Goal: Transaction & Acquisition: Register for event/course

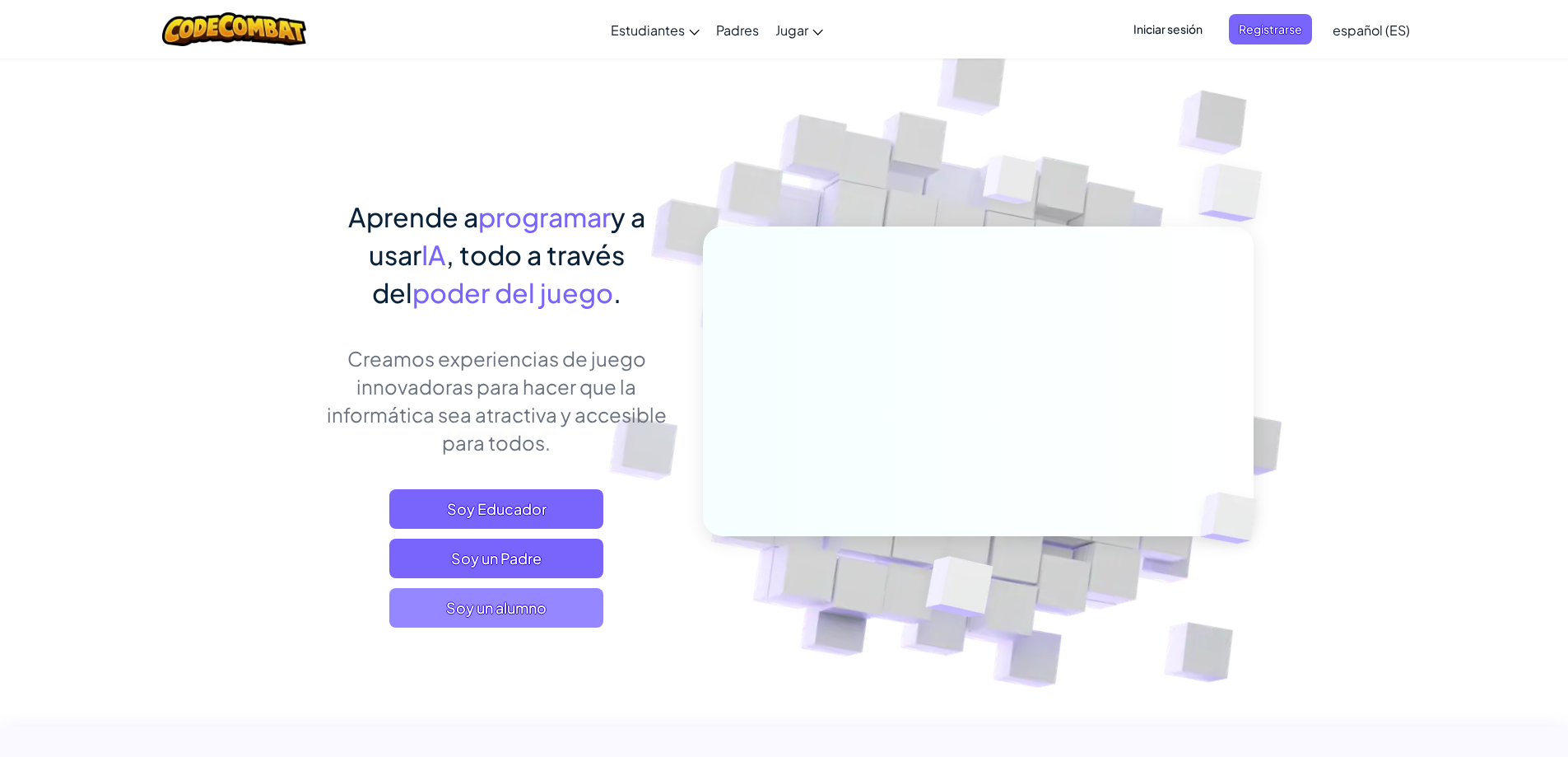
click at [484, 611] on span "Soy un alumno" at bounding box center [496, 608] width 214 height 40
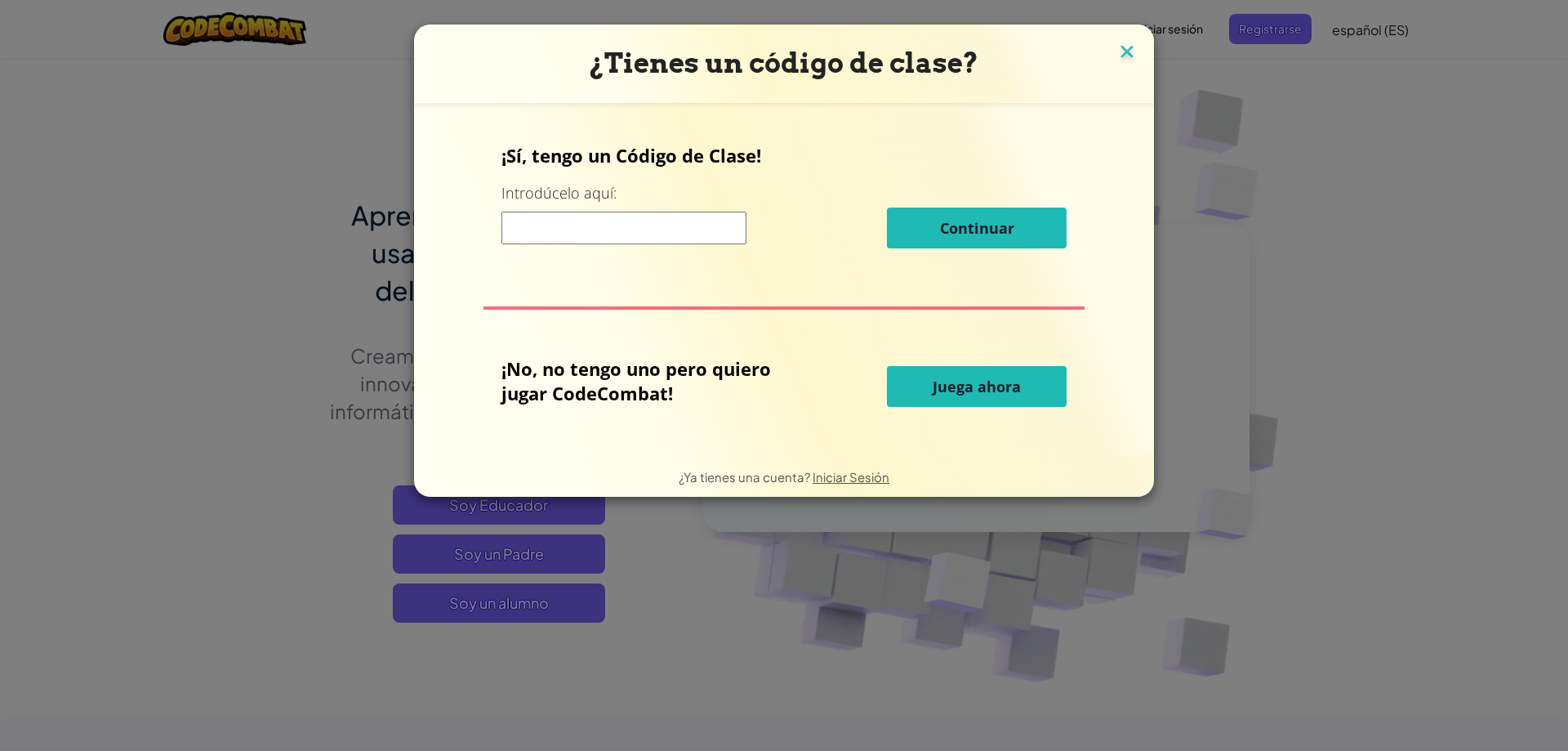
click at [1133, 52] on img at bounding box center [1127, 53] width 21 height 25
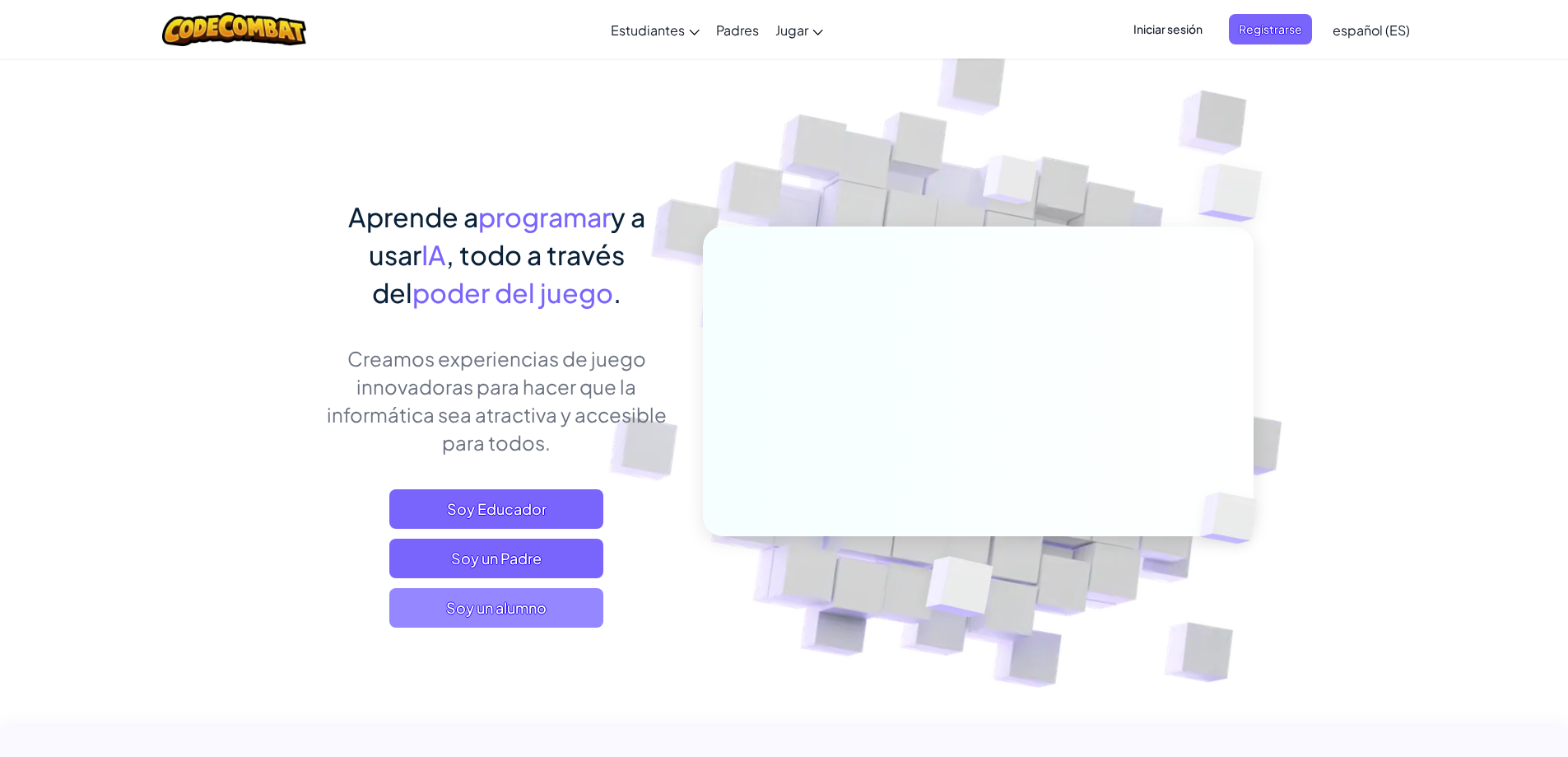
click at [589, 618] on span "Soy un alumno" at bounding box center [496, 608] width 214 height 40
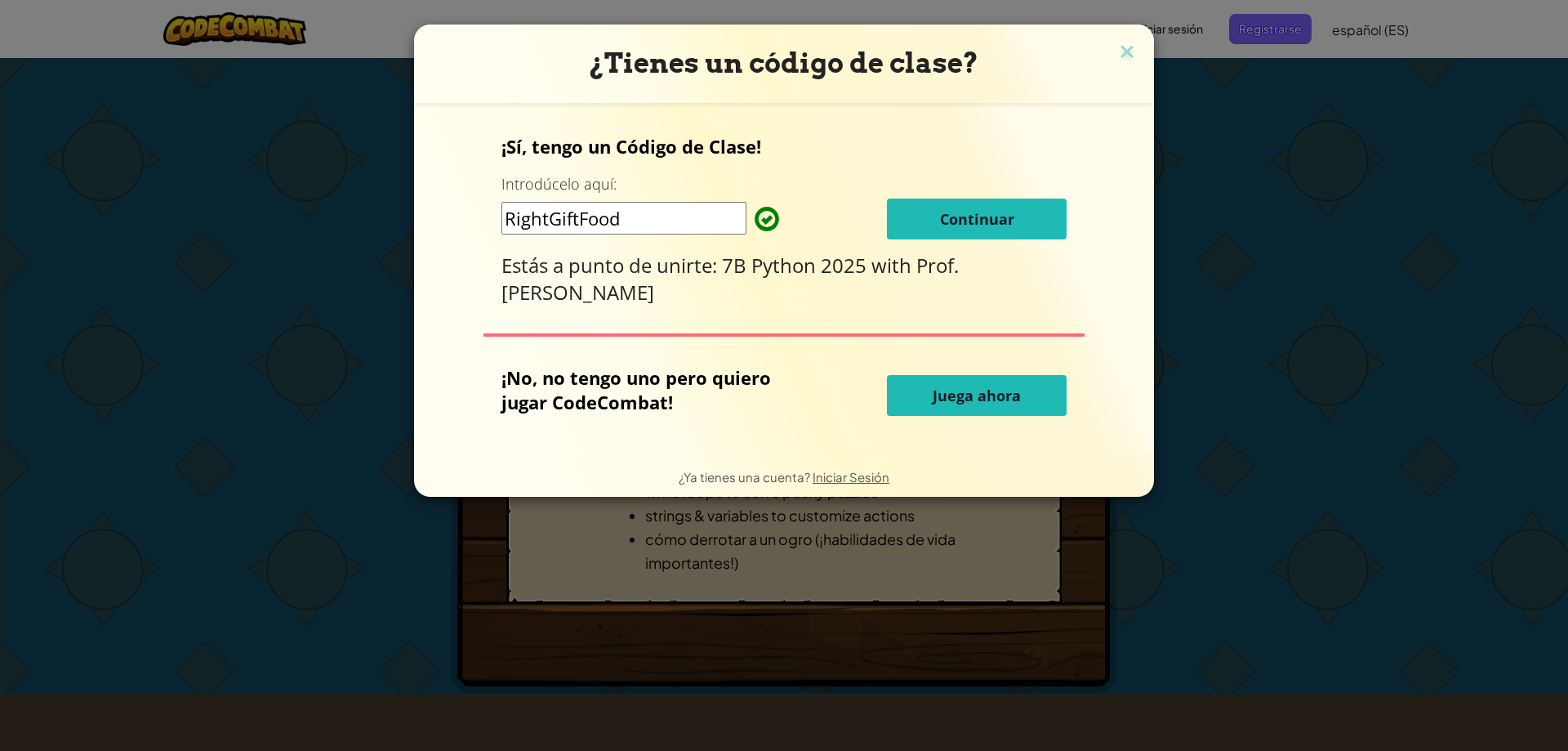
click at [910, 225] on button "Continuar" at bounding box center [977, 219] width 180 height 41
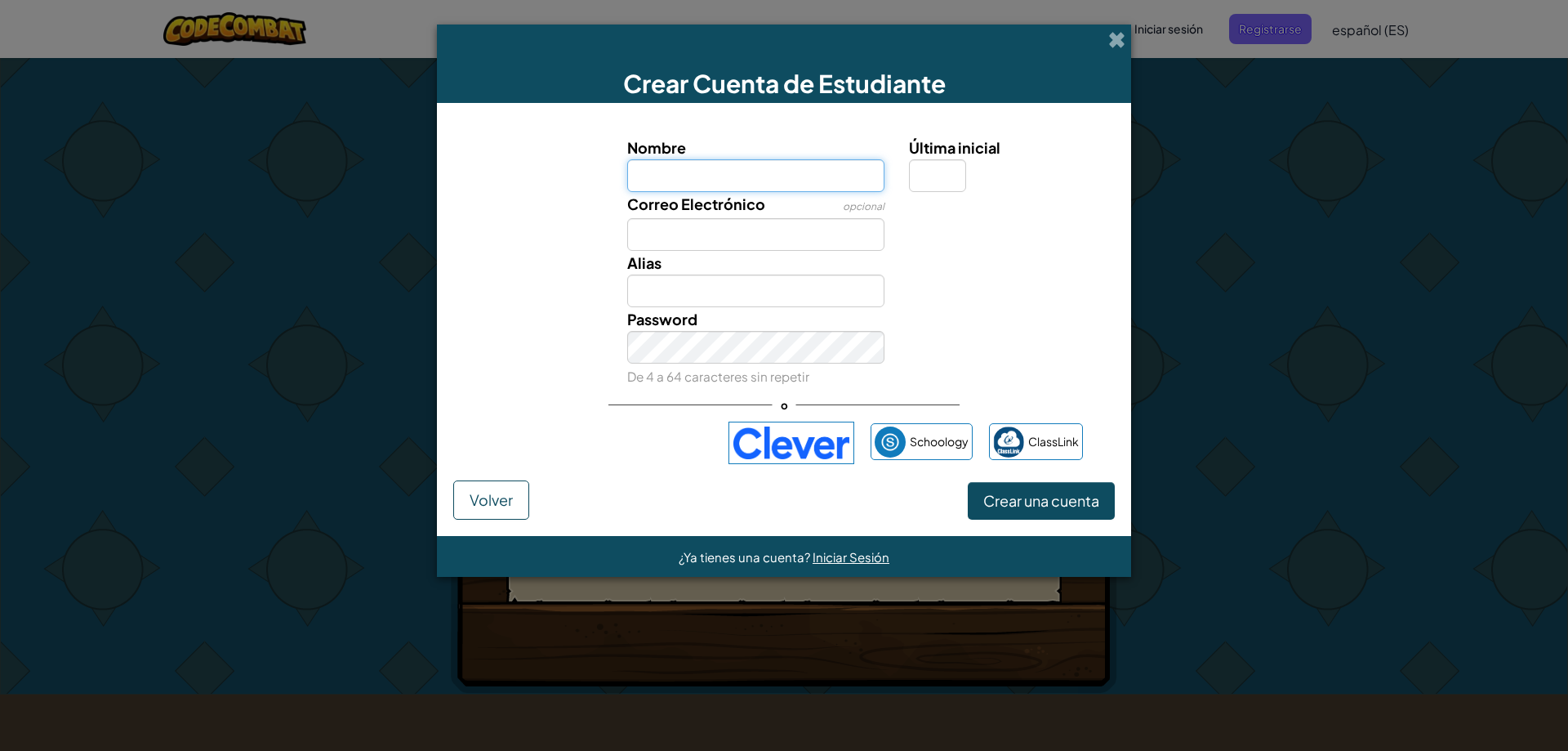
click at [771, 167] on input "Nombre" at bounding box center [757, 176] width 258 height 33
type input "[PERSON_NAME]"
click at [944, 166] on input "Última inicial" at bounding box center [937, 176] width 57 height 33
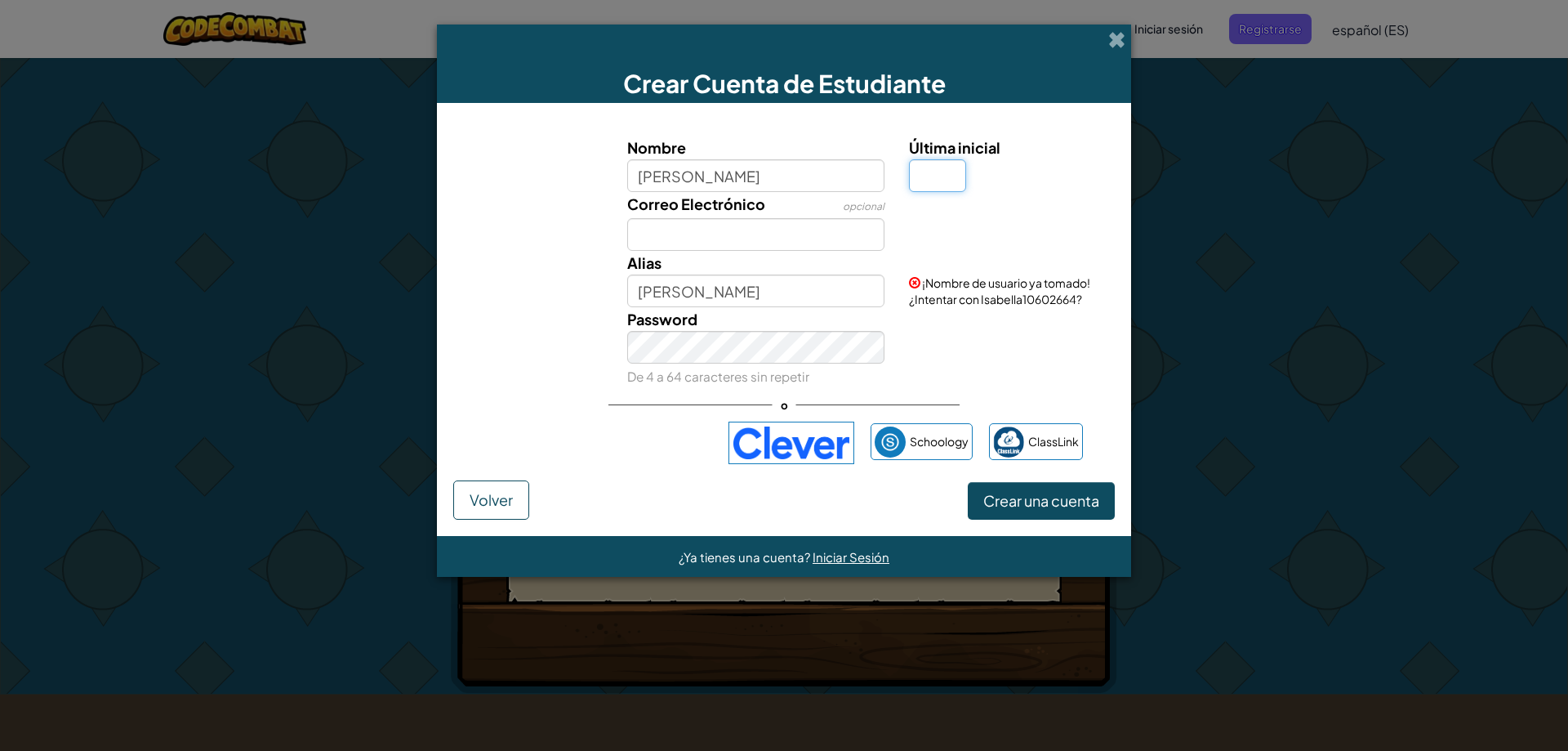
drag, startPoint x: 910, startPoint y: 169, endPoint x: 896, endPoint y: 202, distance: 35.8
click at [896, 198] on div "Nombre [PERSON_NAME] Última inicial Correo Electrónico opcional [PERSON_NAME] ¡…" at bounding box center [784, 262] width 654 height 253
type input "a"
type input "[PERSON_NAME]"
click at [746, 248] on input "Correo Electrónico" at bounding box center [757, 235] width 258 height 33
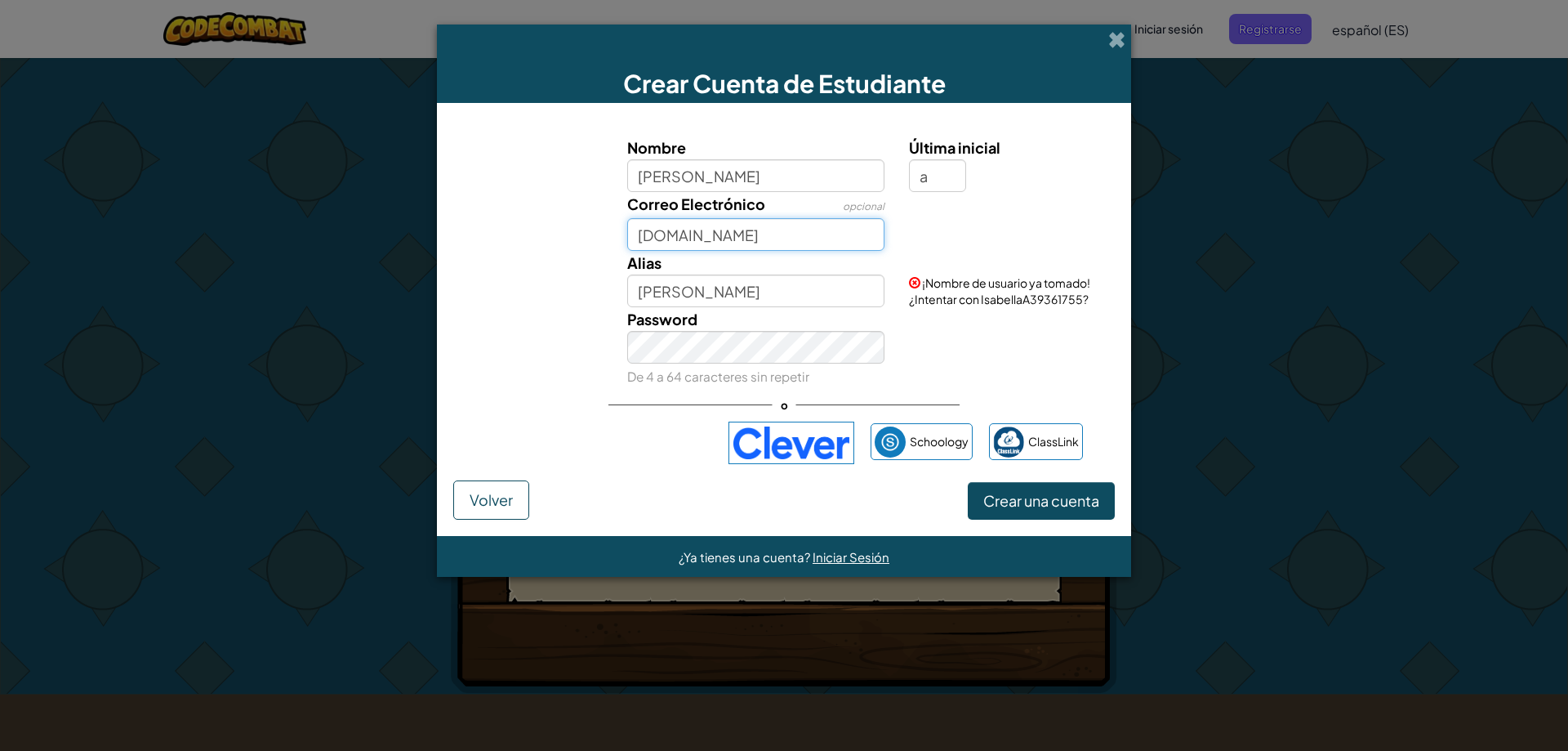
type input "[DOMAIN_NAME]"
drag, startPoint x: 488, startPoint y: 520, endPoint x: 491, endPoint y: 511, distance: 9.5
click at [488, 519] on form "Nombre [PERSON_NAME] Última inicial a Correo Electrónico opcional [DOMAIN_NAME]…" at bounding box center [784, 319] width 694 height 433
click at [492, 509] on button "Volver" at bounding box center [491, 500] width 76 height 39
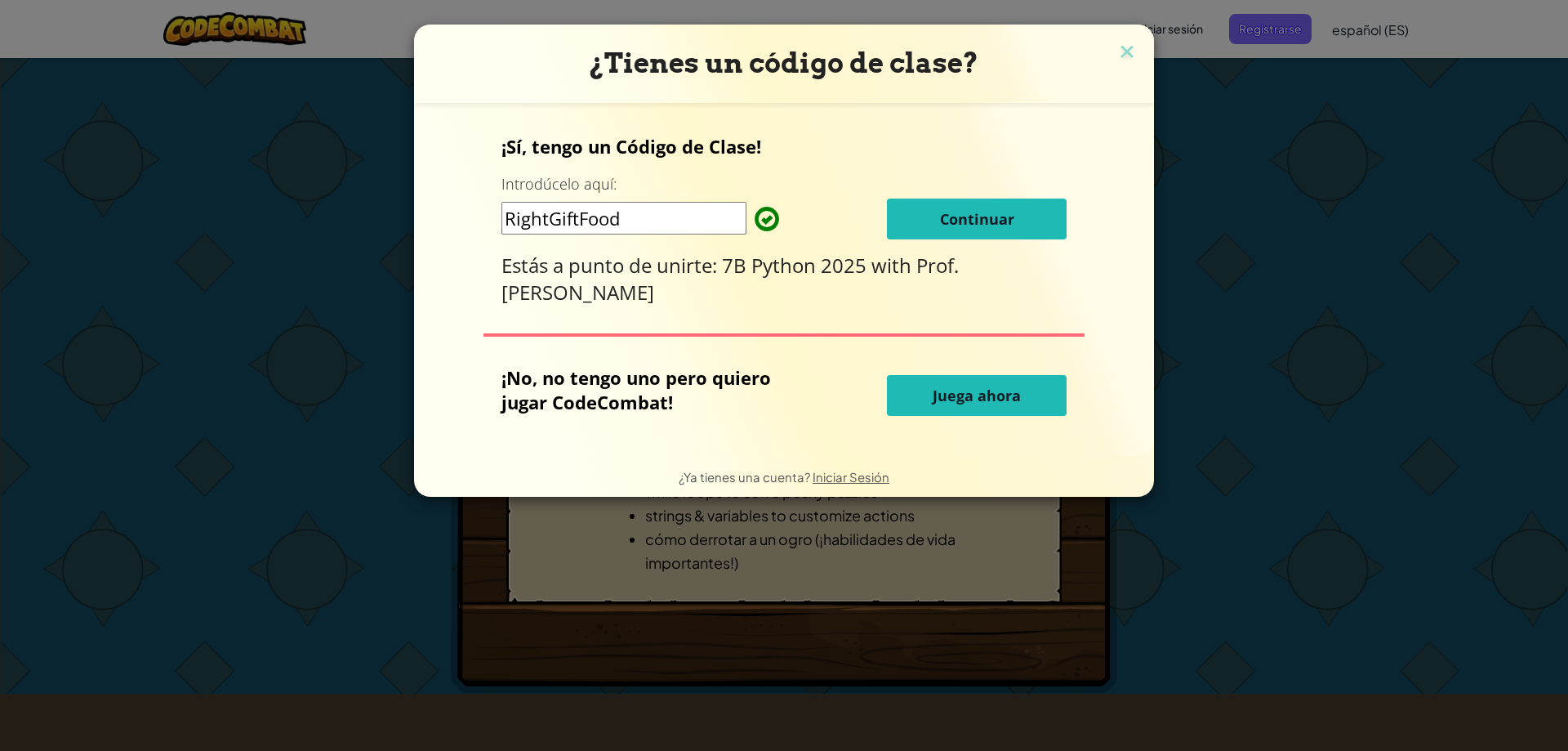
click at [934, 228] on button "Continuar" at bounding box center [977, 219] width 180 height 41
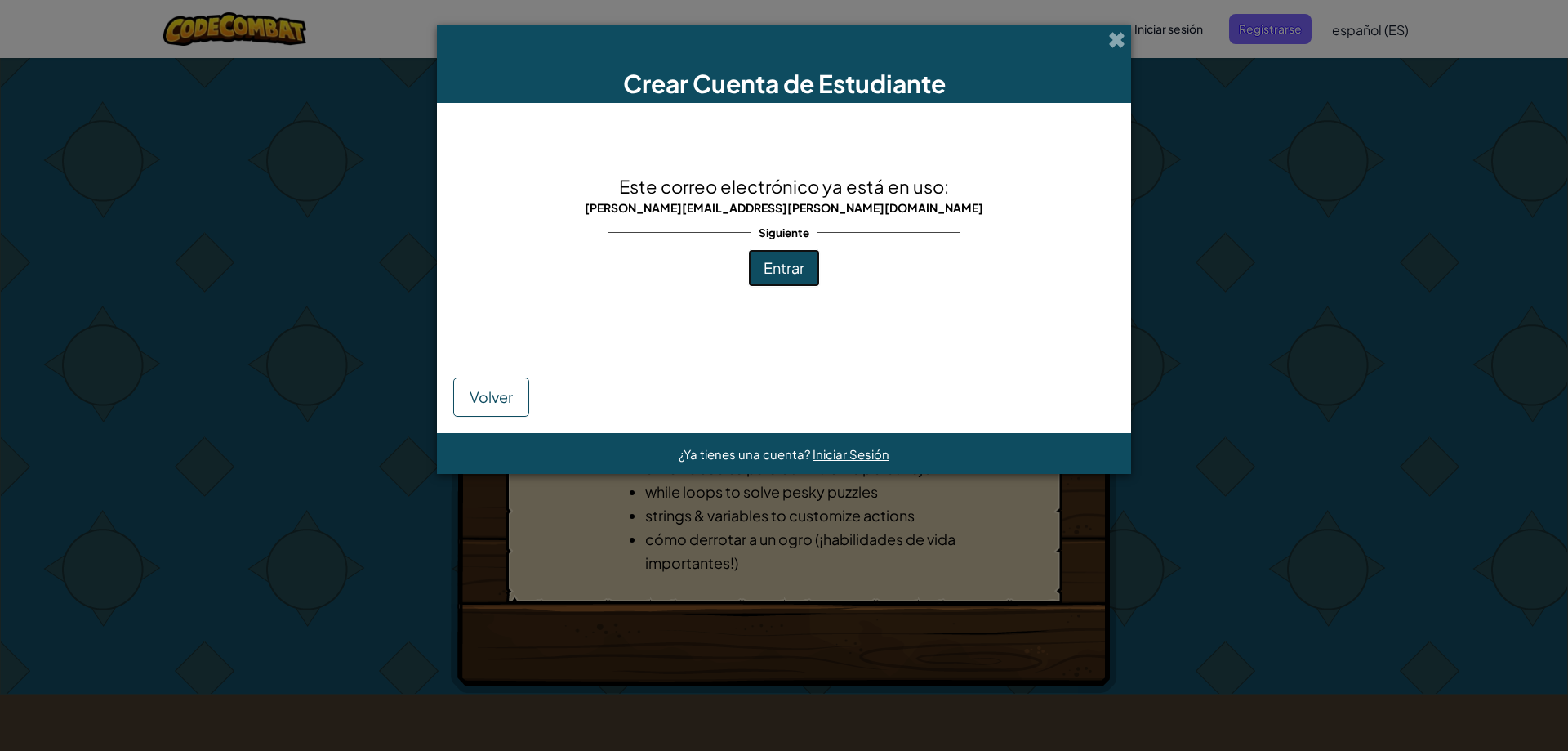
click at [769, 268] on span "Entrar" at bounding box center [784, 268] width 41 height 19
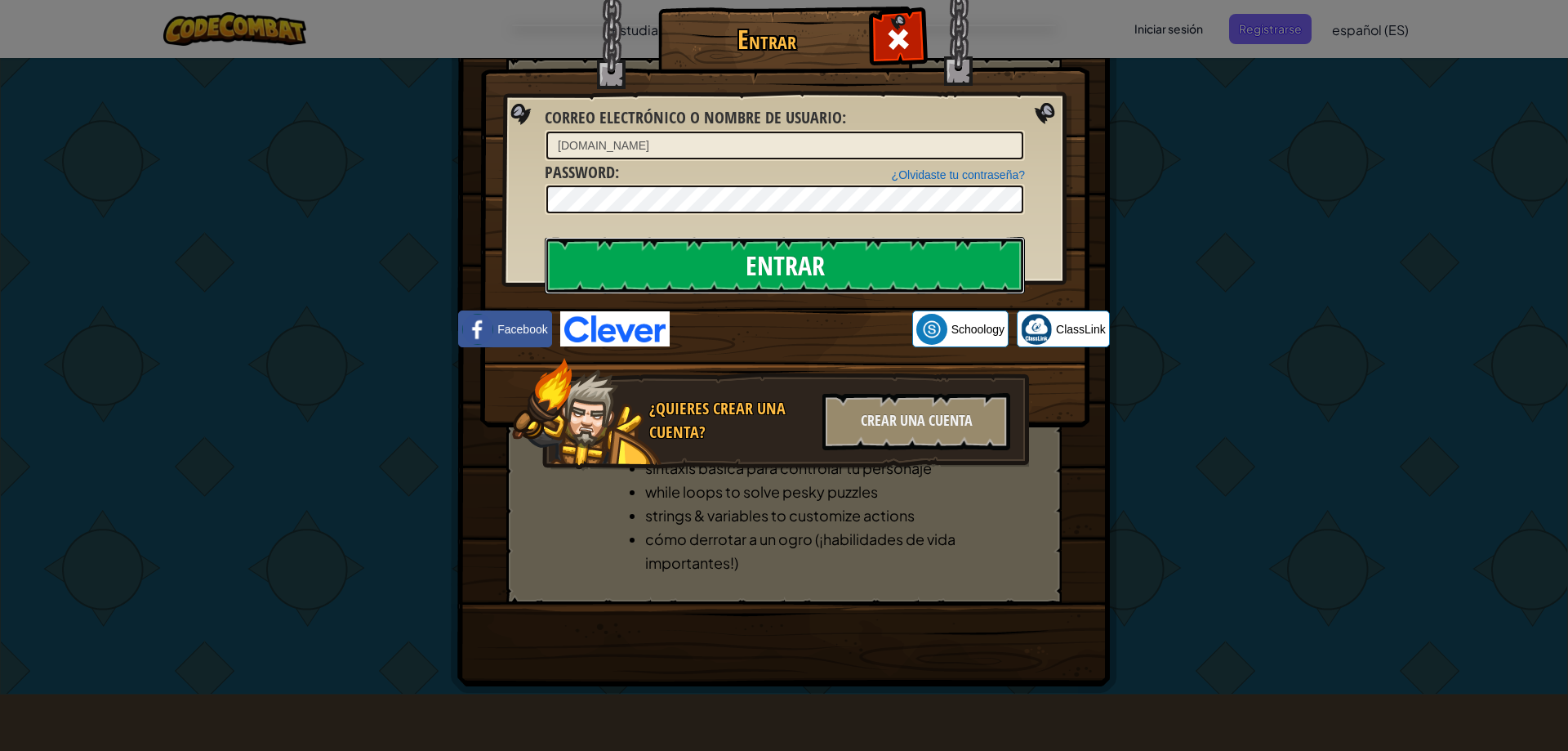
click at [827, 249] on input "Entrar" at bounding box center [784, 266] width 480 height 57
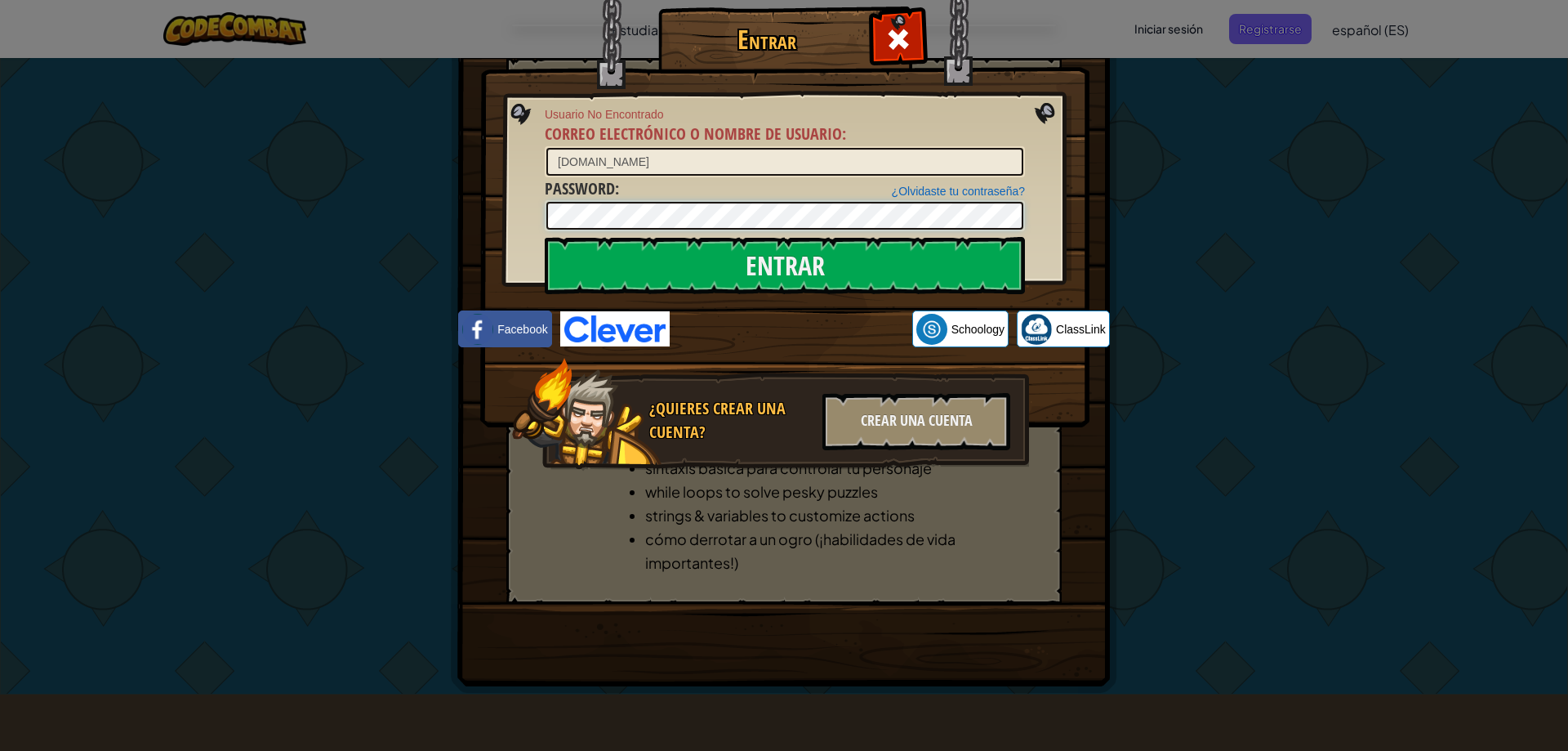
click at [365, 205] on div "Entrar Usuario No Encontrado Correo electrónico o nombre de usuario : [DOMAIN_N…" at bounding box center [784, 376] width 1568 height 751
click at [986, 183] on div "¿Olvidaste tu contraseña?" at bounding box center [958, 191] width 133 height 16
click at [989, 190] on link "¿Olvidaste tu contraseña?" at bounding box center [958, 191] width 133 height 13
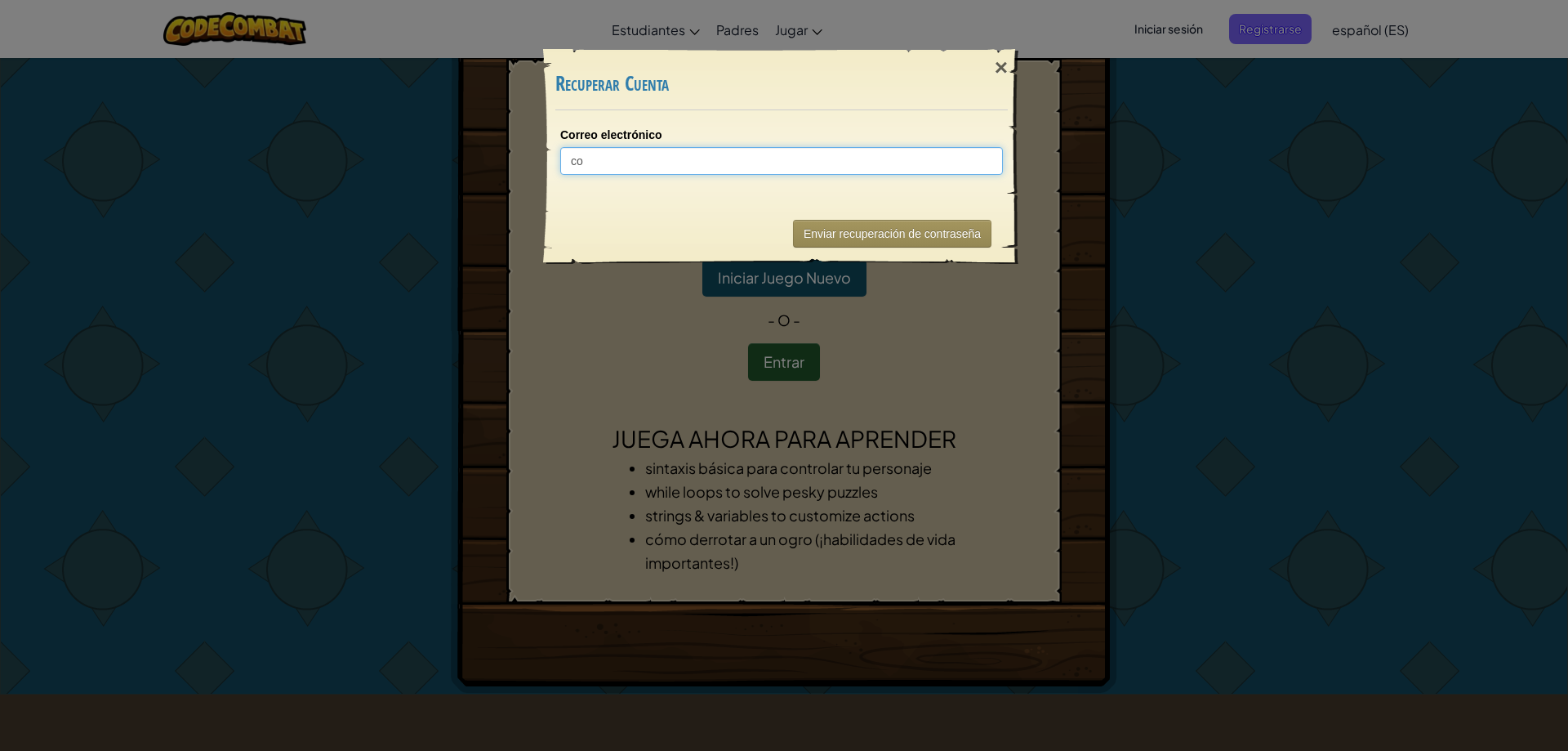
type input "c"
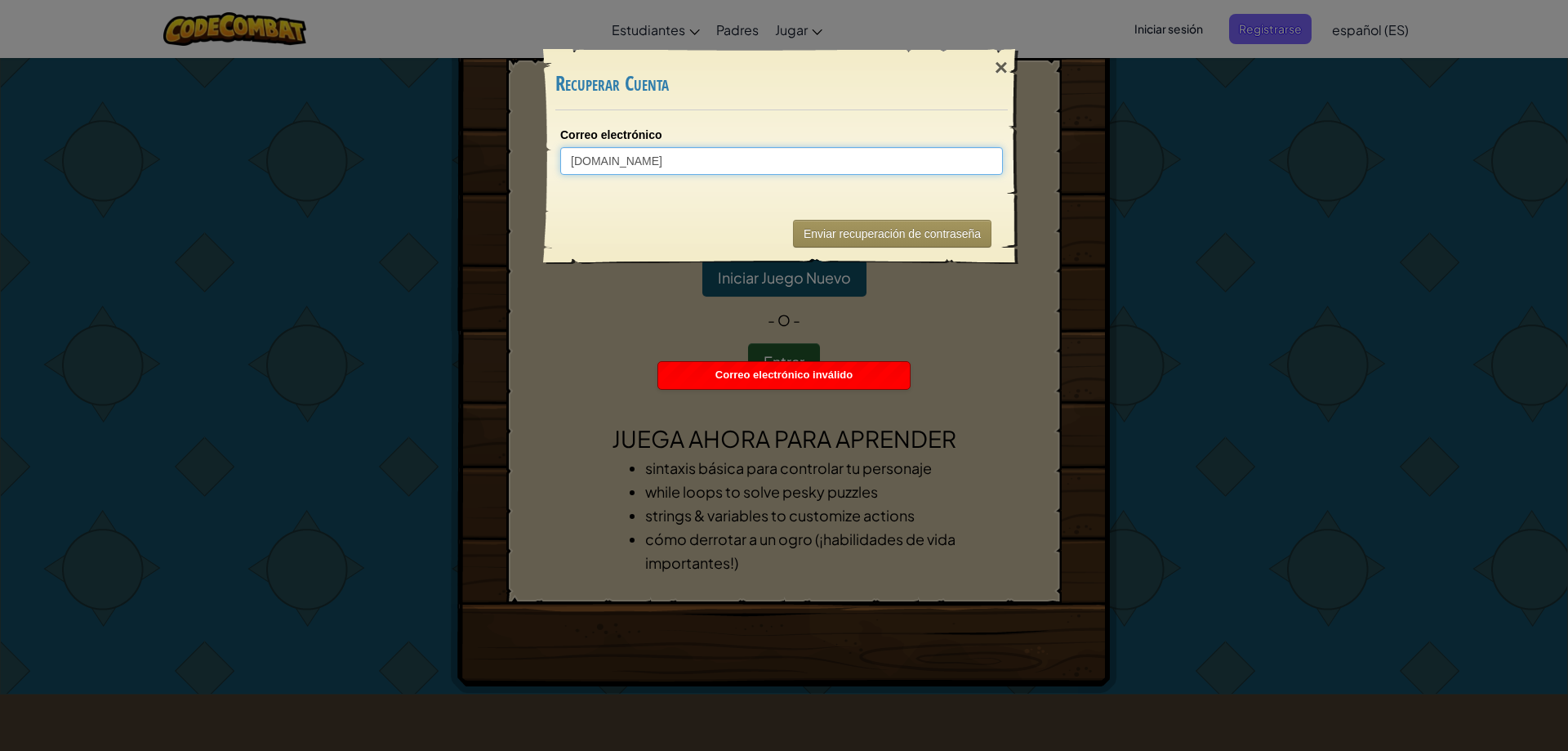
click at [676, 160] on input "[DOMAIN_NAME]" at bounding box center [781, 161] width 443 height 28
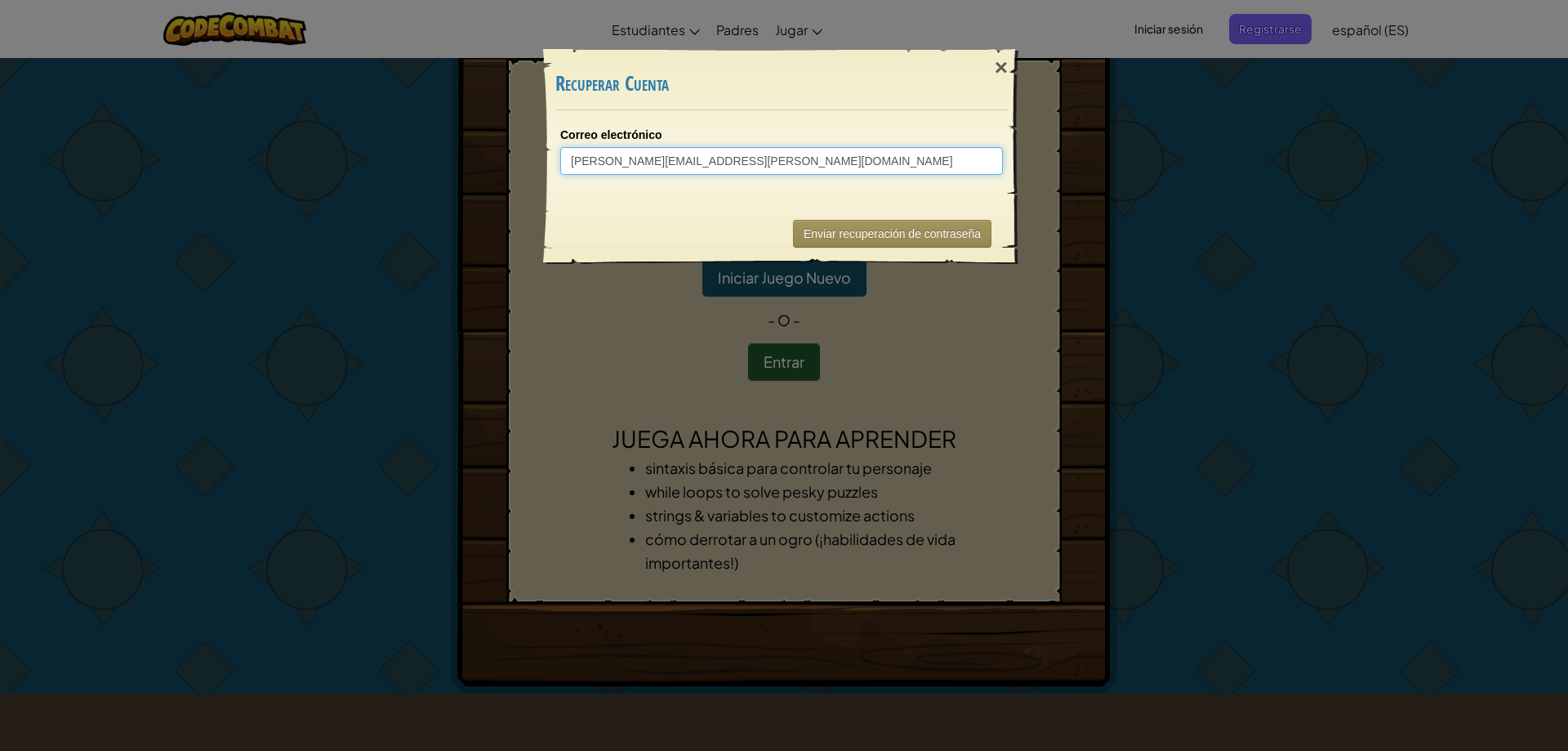
type input "[PERSON_NAME][EMAIL_ADDRESS][PERSON_NAME][DOMAIN_NAME]"
click at [786, 351] on div "× Recuperar Cuenta Correo electrónico [PERSON_NAME][EMAIL_ADDRESS][PERSON_NAME]…" at bounding box center [784, 376] width 1568 height 751
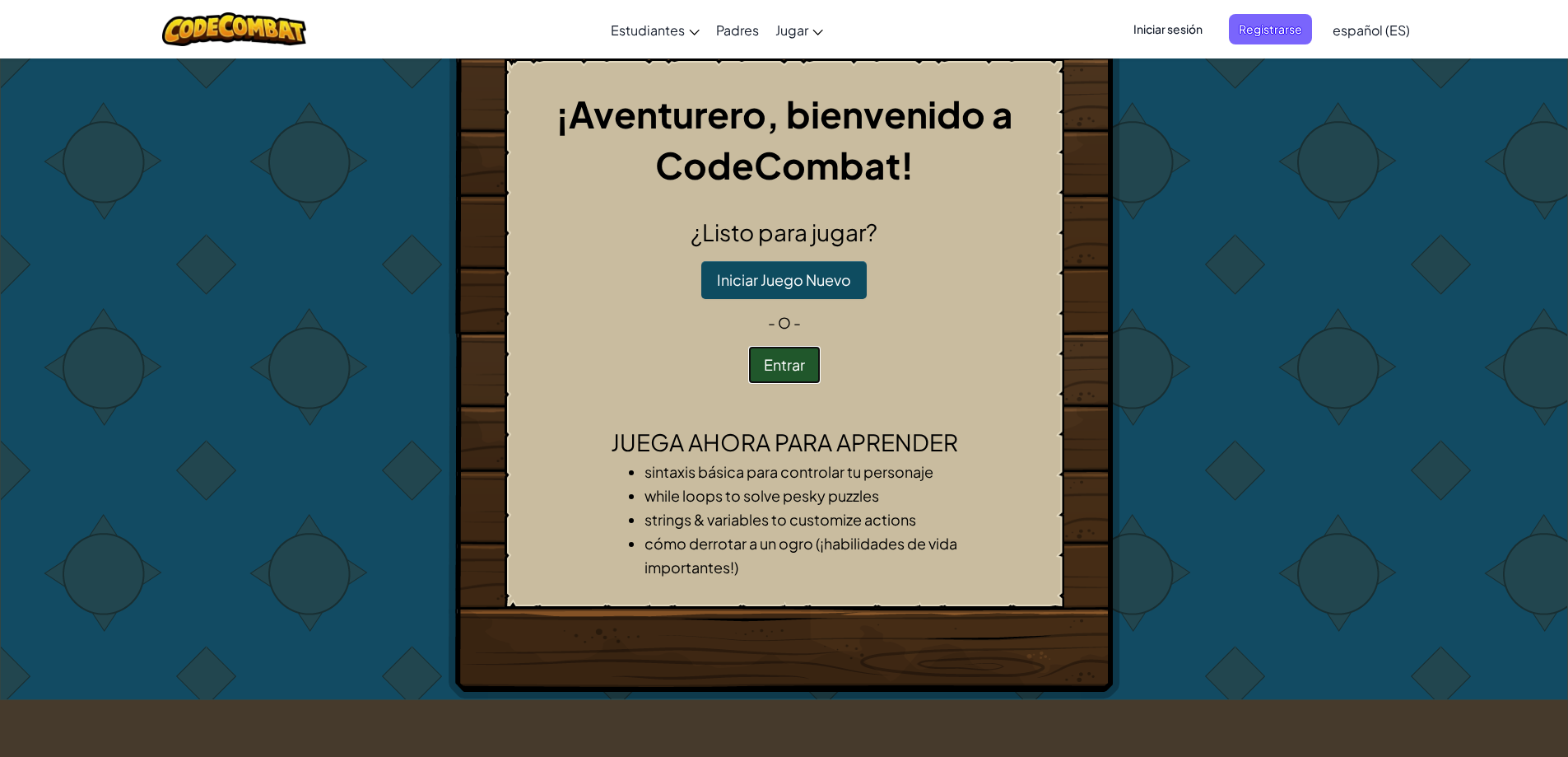
click at [758, 365] on button "Entrar" at bounding box center [785, 364] width 73 height 38
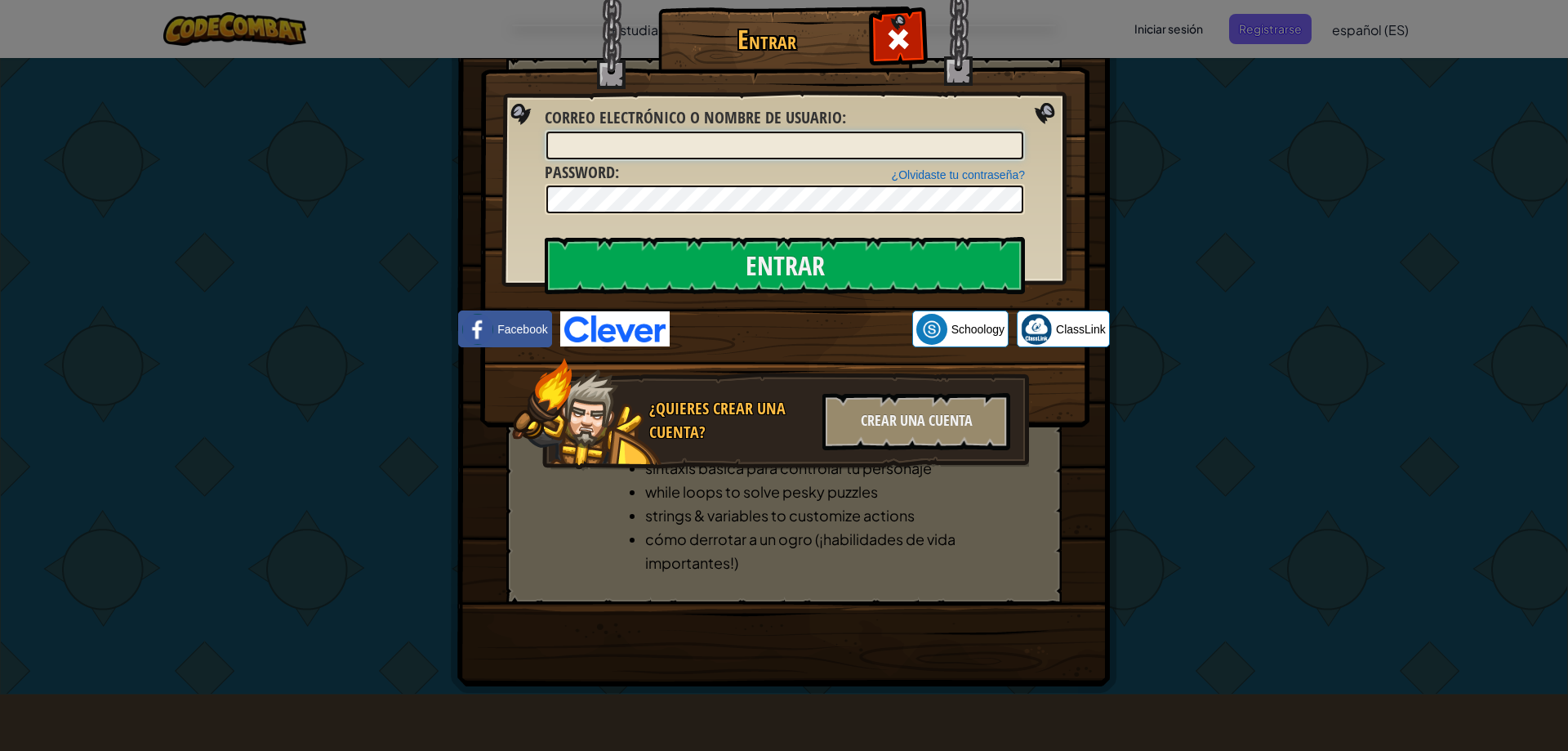
click at [839, 136] on input "Correo electrónico o nombre de usuario :" at bounding box center [784, 146] width 477 height 28
type input "[DOMAIN_NAME]"
